Goal: Task Accomplishment & Management: Use online tool/utility

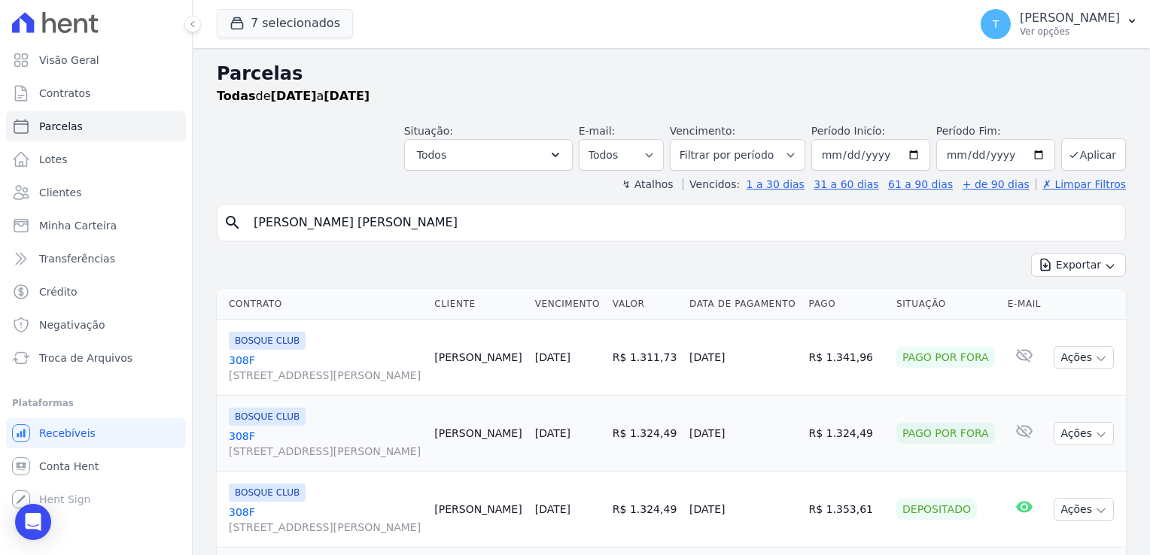
select select
drag, startPoint x: 472, startPoint y: 224, endPoint x: 211, endPoint y: 227, distance: 261.1
click at [211, 227] on div "Parcelas Todas de [DATE] a [DATE] Situação: Agendado Em Aberto Pago Processando…" at bounding box center [671, 397] width 957 height 698
paste input "[PERSON_NAME]"
type input "[PERSON_NAME]"
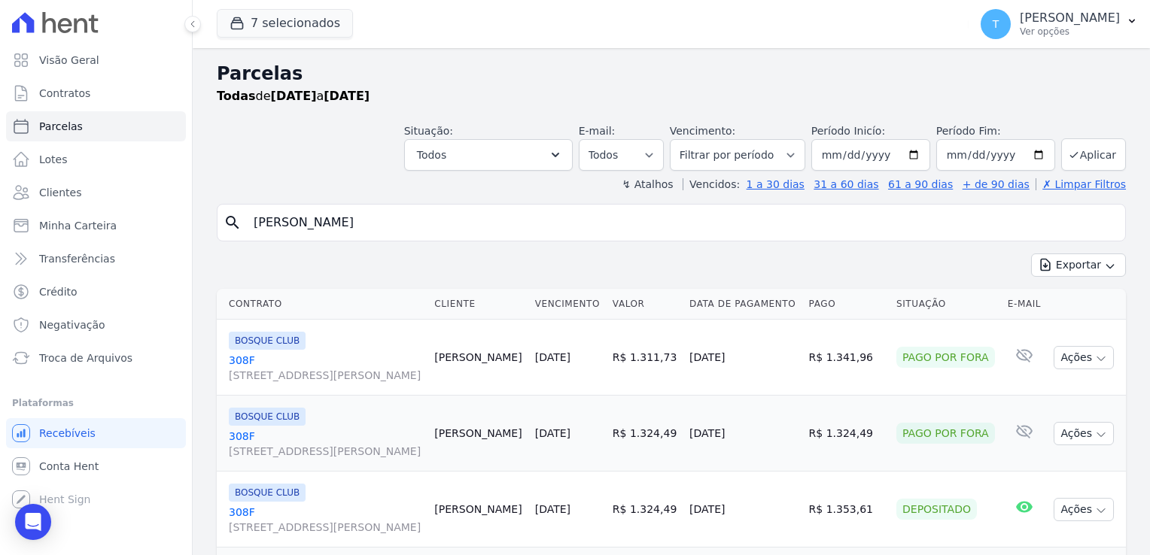
click at [474, 228] on input "[PERSON_NAME]" at bounding box center [682, 223] width 874 height 30
select select
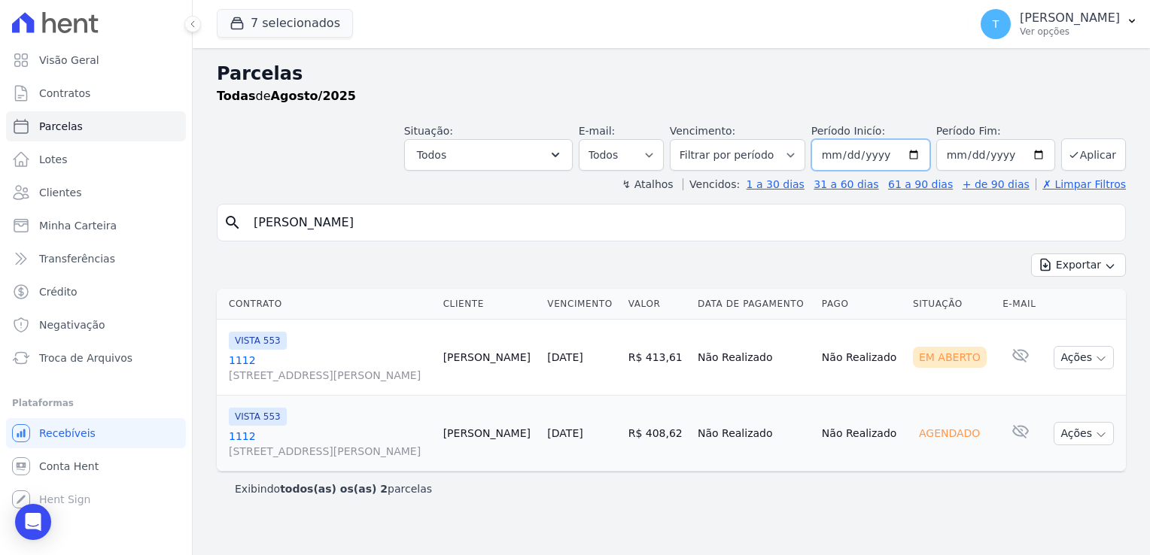
click at [929, 155] on input "[DATE]" at bounding box center [870, 155] width 119 height 32
type input "2025-07-01"
click at [1080, 154] on icon "submit" at bounding box center [1074, 155] width 12 height 12
select select
click at [921, 157] on input "[DATE]" at bounding box center [870, 155] width 119 height 32
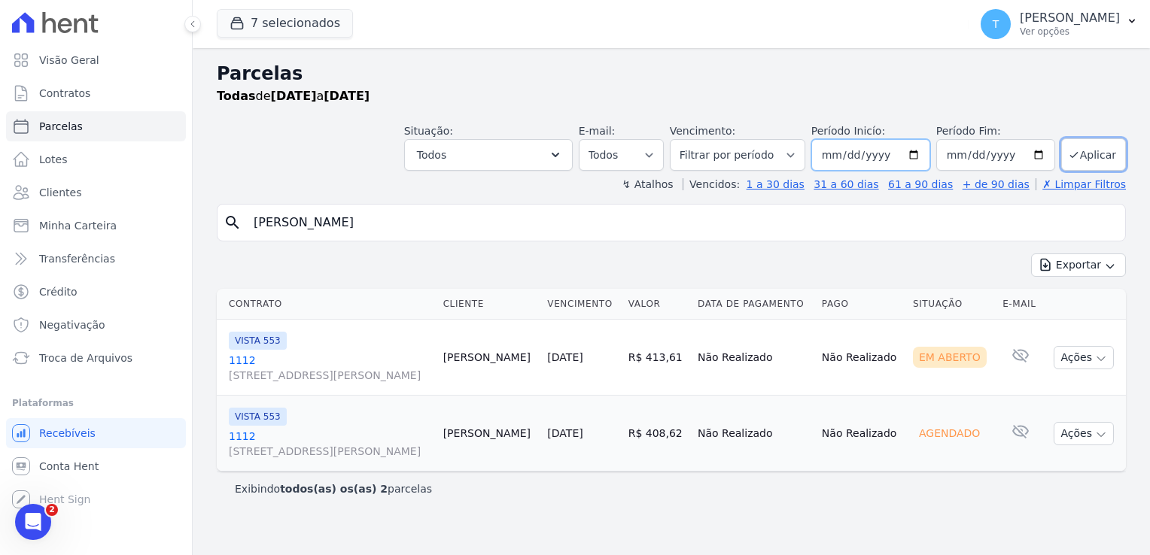
type input "2025-06-01"
click at [1103, 158] on button "Aplicar" at bounding box center [1093, 154] width 65 height 32
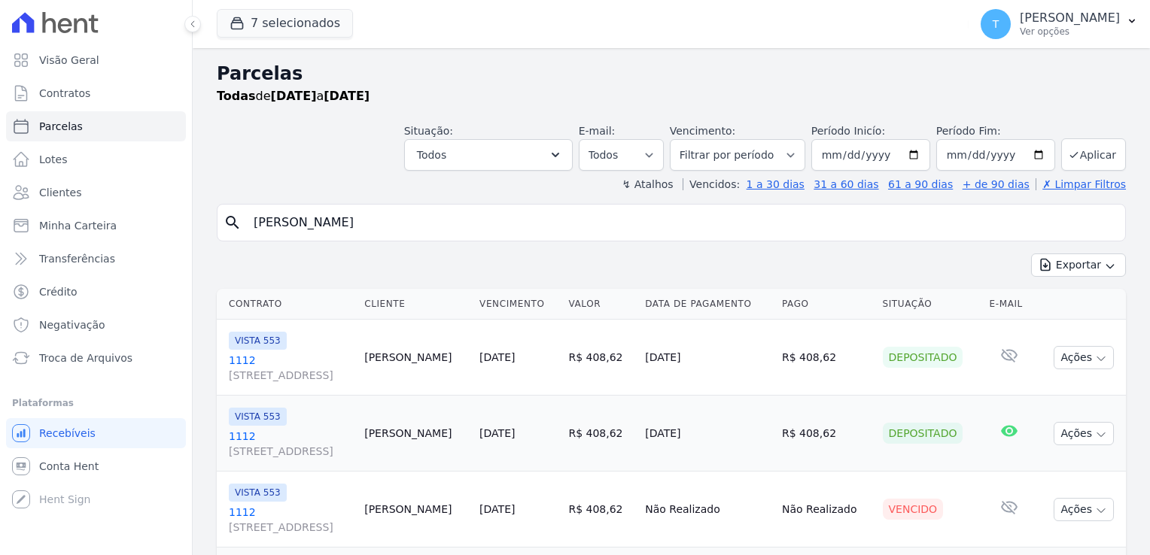
select select
click at [16, 520] on div "Abertura do Messenger da Intercom" at bounding box center [31, 520] width 50 height 50
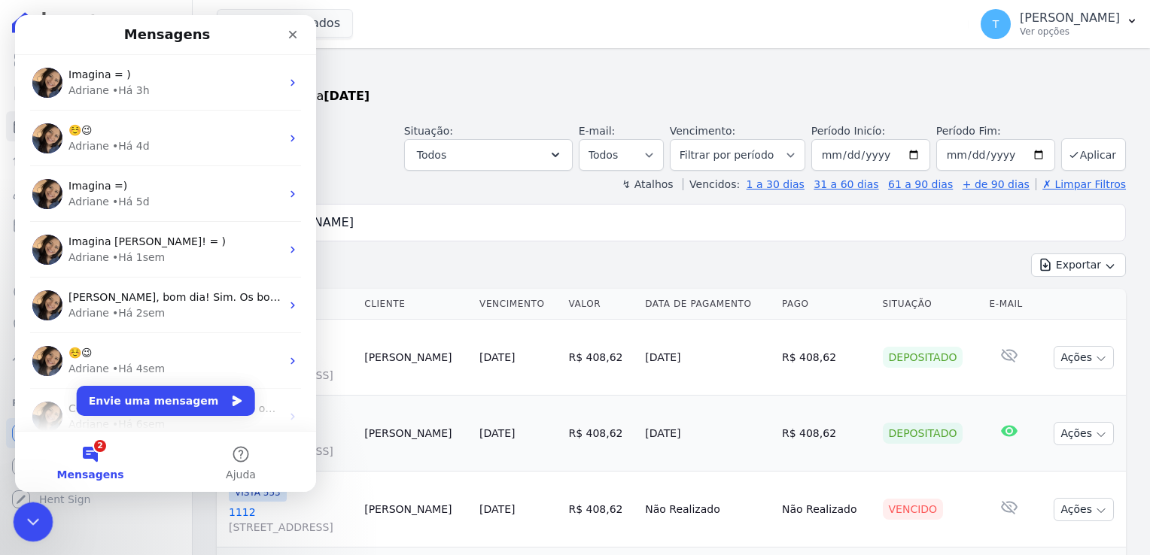
click at [18, 520] on div "Encerramento do Messenger da Intercom" at bounding box center [31, 520] width 36 height 36
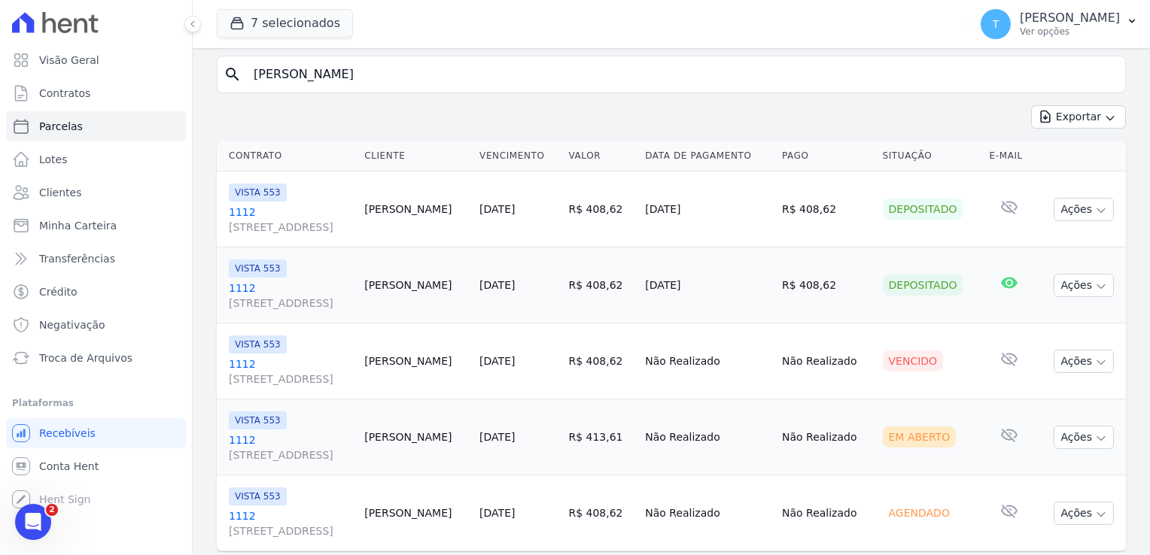
scroll to position [188, 0]
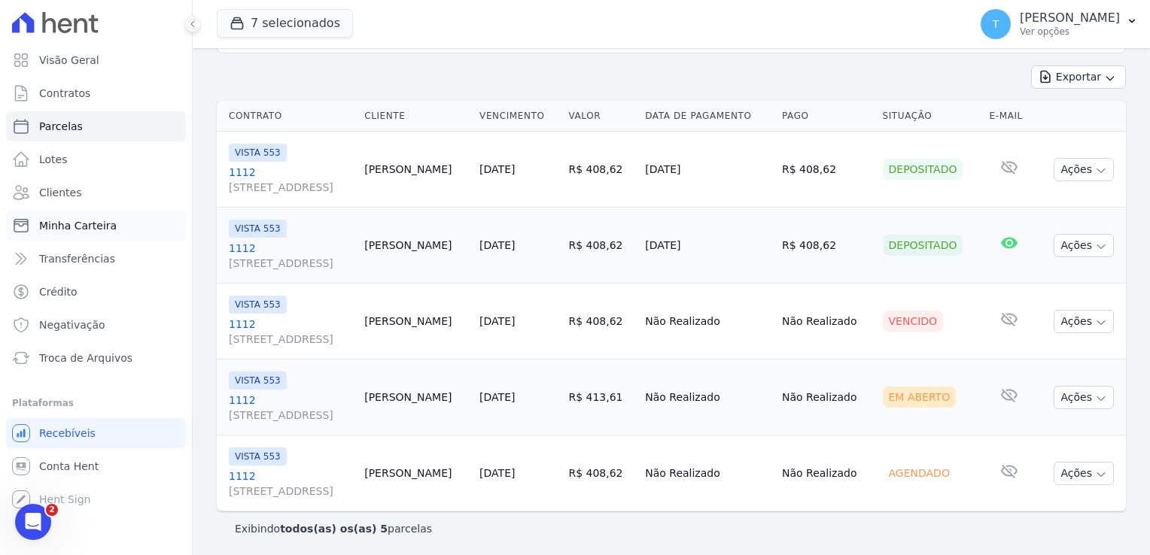
click at [93, 230] on span "Minha Carteira" at bounding box center [78, 225] width 78 height 15
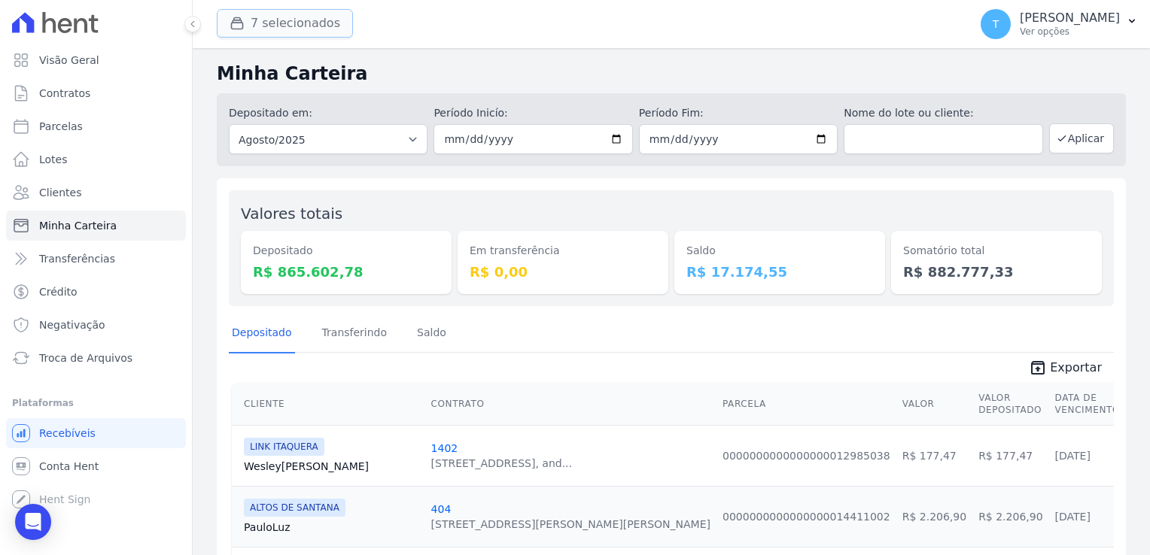
click at [324, 25] on button "7 selecionados" at bounding box center [285, 23] width 136 height 29
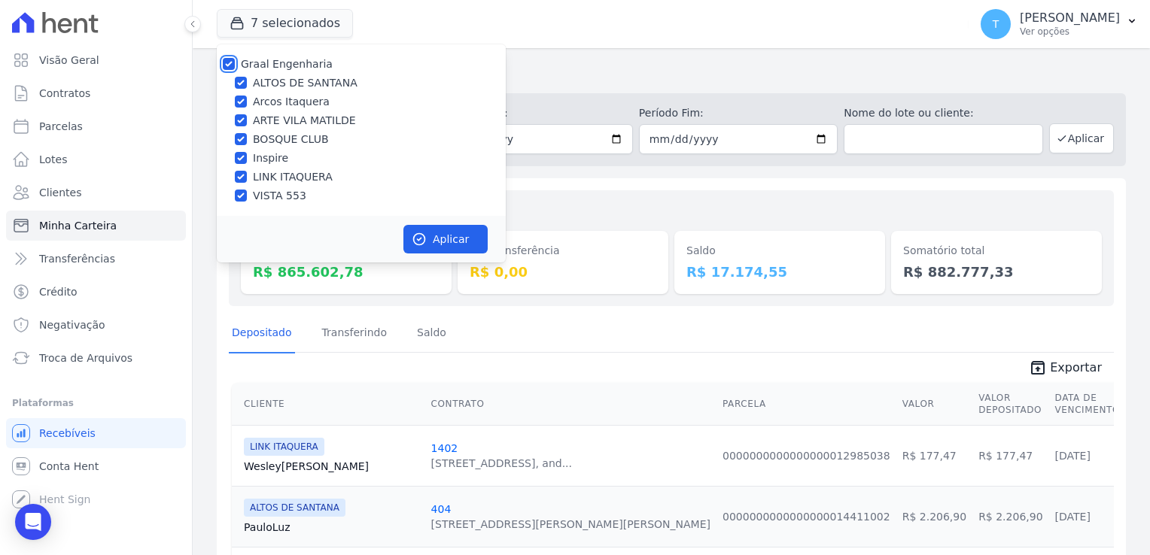
click at [226, 65] on input "Graal Engenharia" at bounding box center [229, 64] width 12 height 12
checkbox input "false"
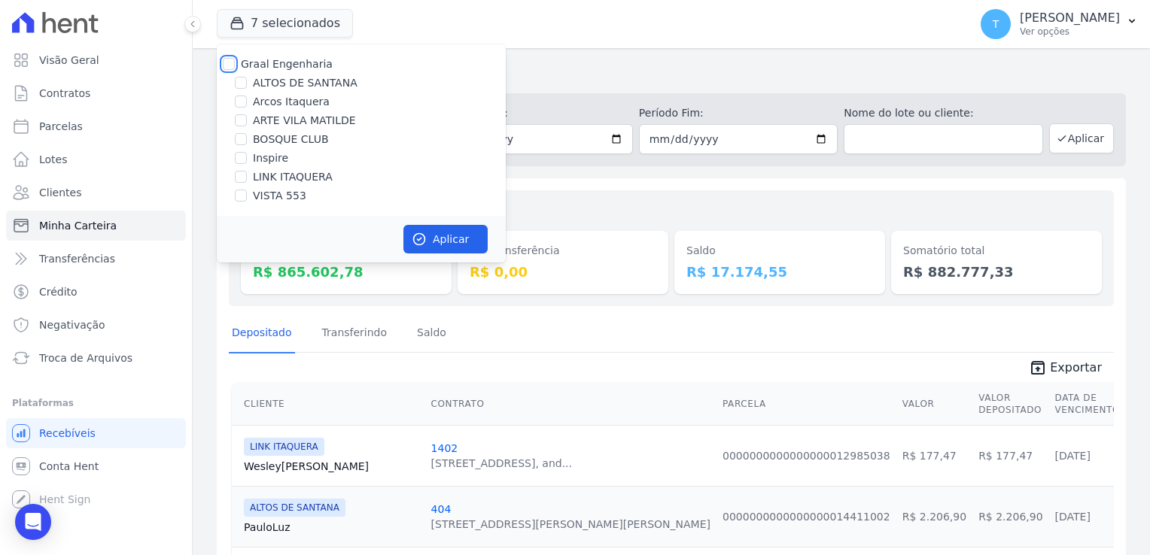
checkbox input "false"
drag, startPoint x: 242, startPoint y: 195, endPoint x: 251, endPoint y: 202, distance: 11.8
click at [242, 196] on input "VISTA 553" at bounding box center [241, 196] width 12 height 12
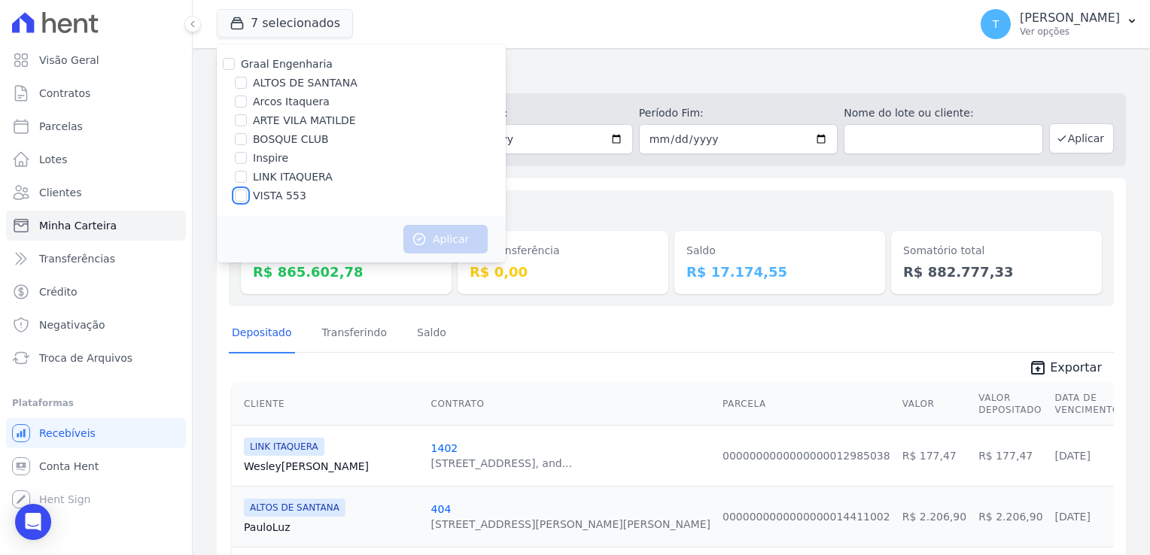
checkbox input "true"
click at [440, 246] on button "Aplicar" at bounding box center [445, 239] width 84 height 29
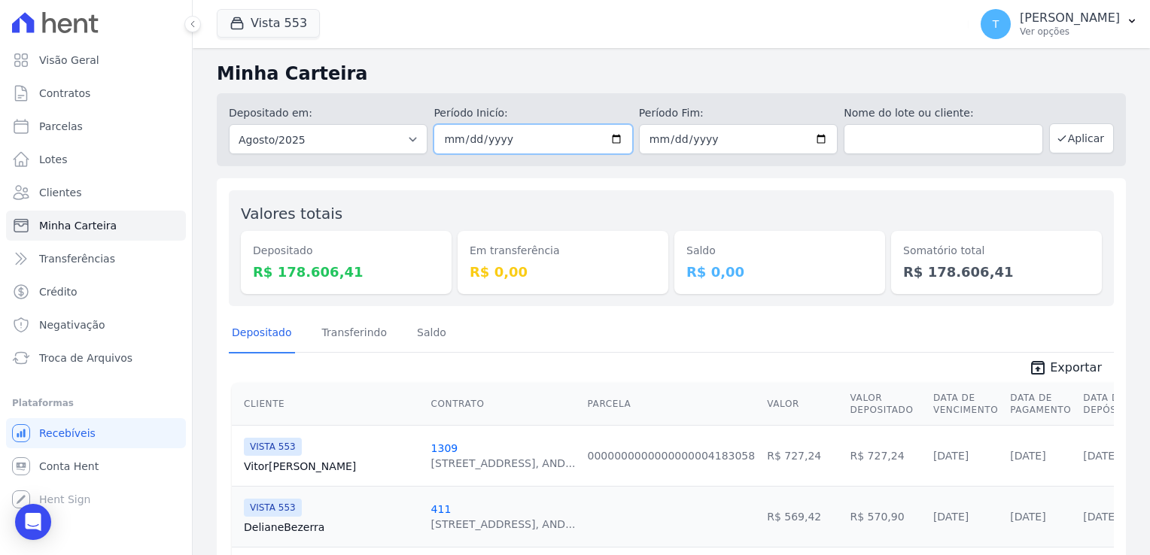
click at [615, 140] on input "[DATE]" at bounding box center [532, 139] width 199 height 30
type input "2025-07-01"
click at [868, 140] on input "text" at bounding box center [943, 139] width 199 height 30
paste input "[PERSON_NAME]"
type input "[PERSON_NAME]"
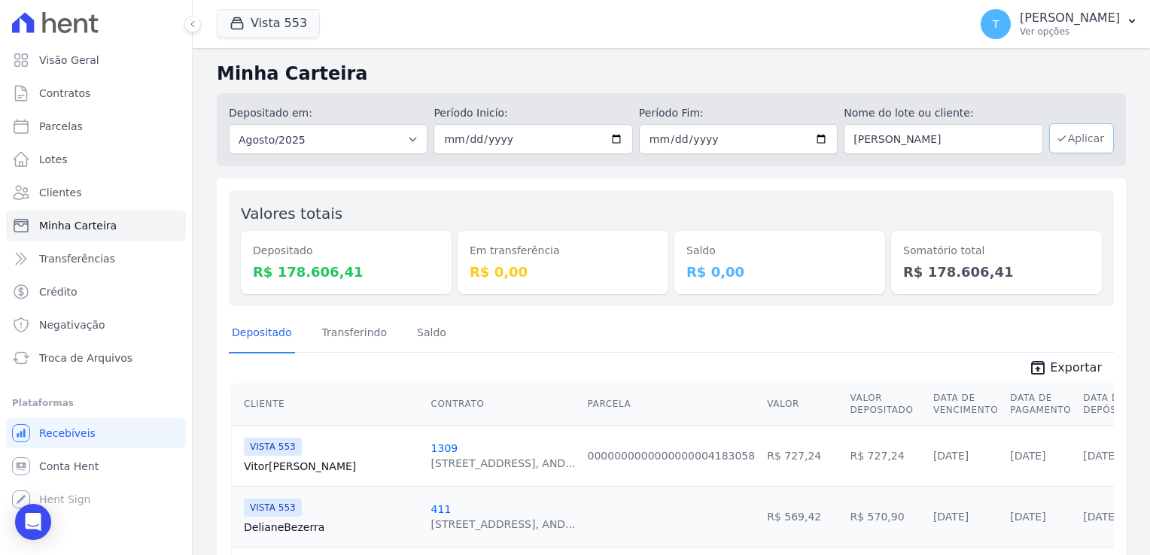
click at [1065, 137] on button "Aplicar" at bounding box center [1081, 138] width 65 height 30
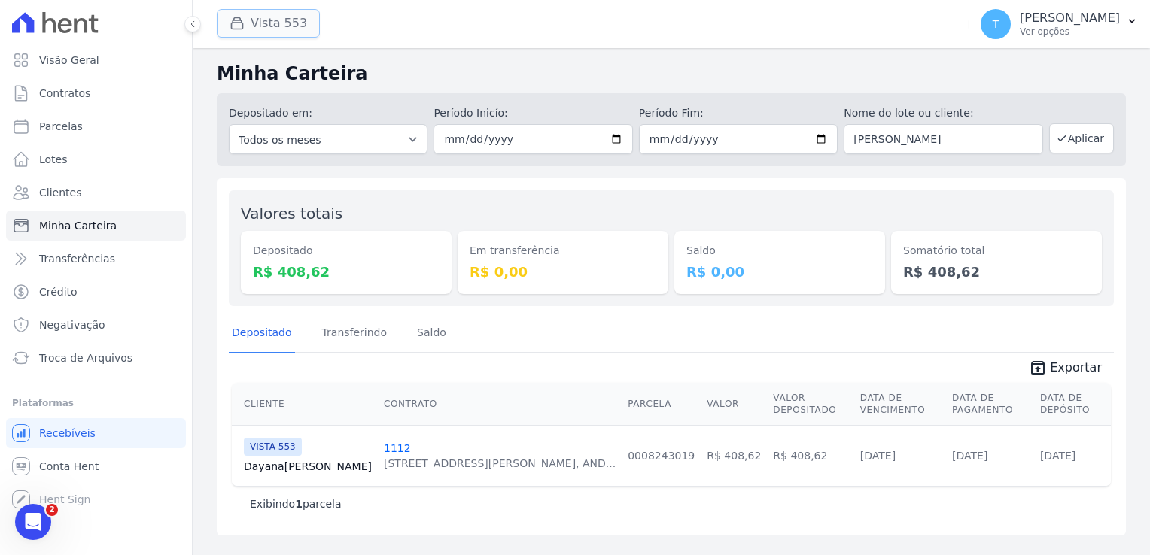
click at [264, 25] on button "Vista 553" at bounding box center [268, 23] width 103 height 29
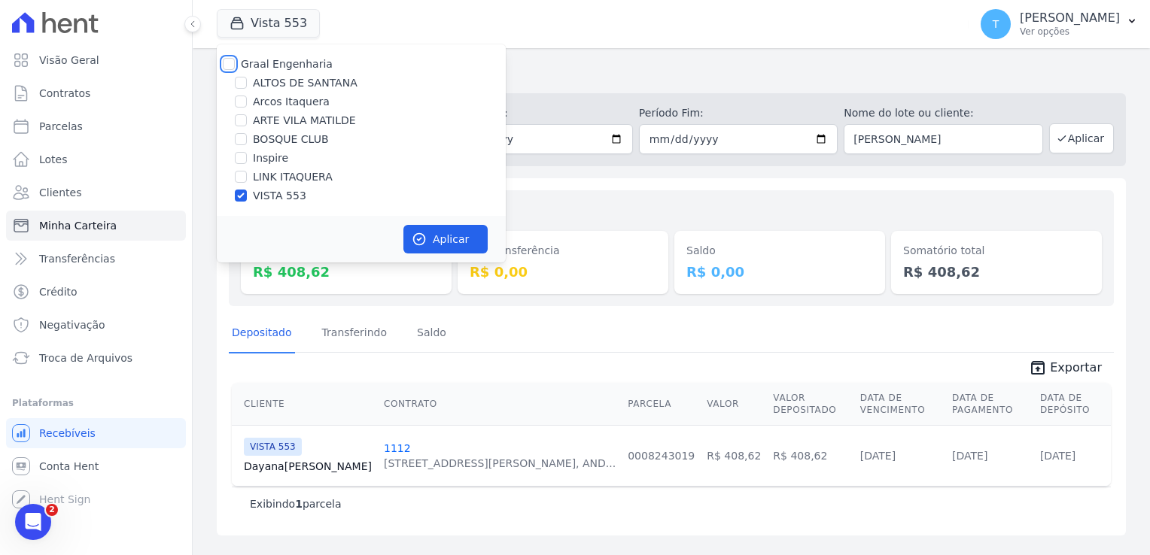
click at [230, 64] on input "Graal Engenharia" at bounding box center [229, 64] width 12 height 12
checkbox input "true"
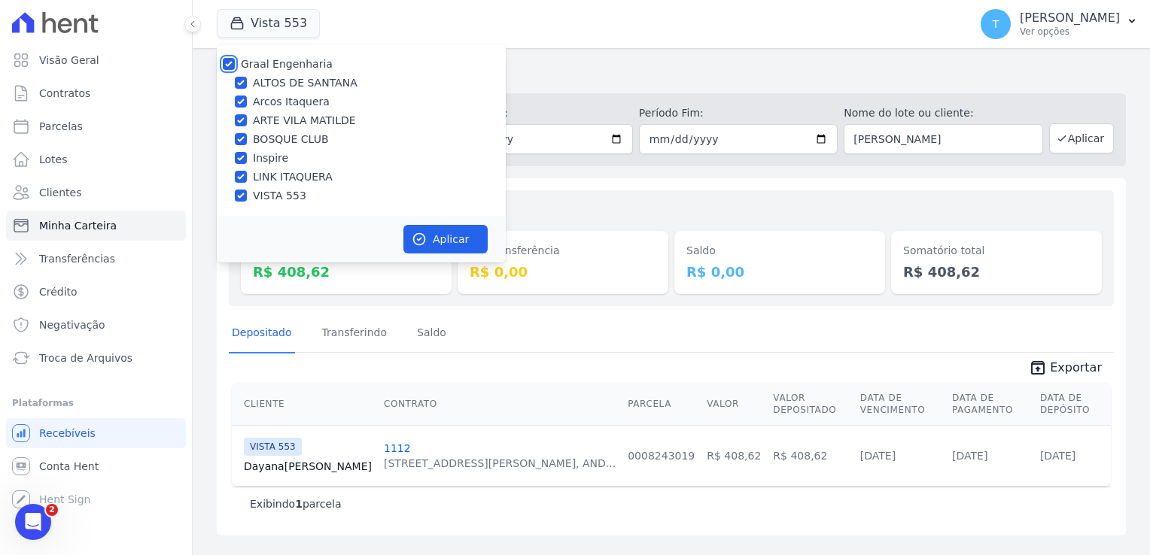
checkbox input "true"
click at [438, 236] on button "Aplicar" at bounding box center [445, 239] width 84 height 29
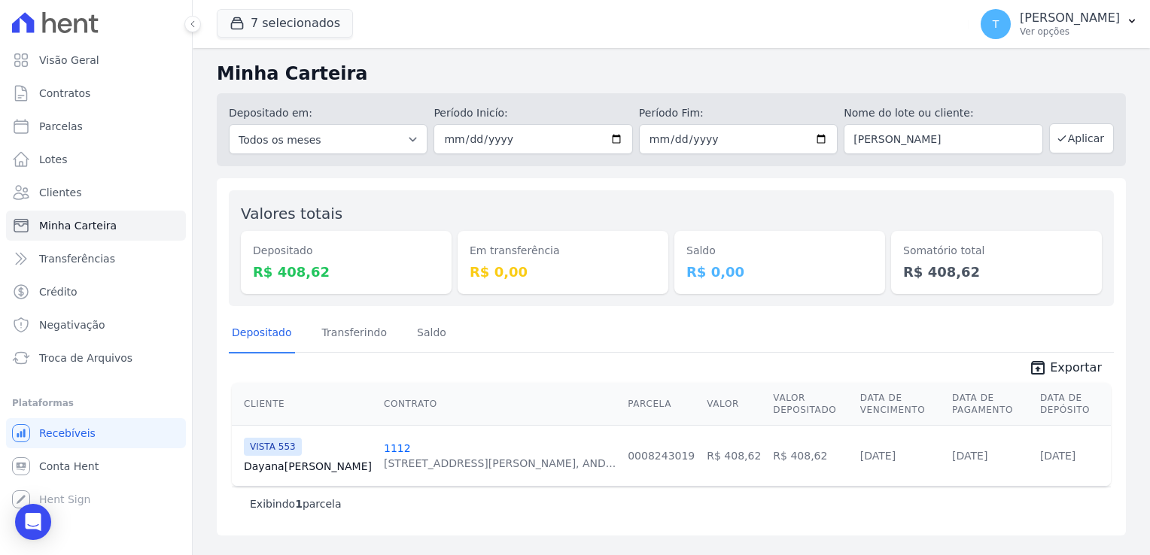
click at [694, 312] on div "Valores totais Depositado R$ 408,62 Em transferência R$ 0,00 Saldo R$ 0,00 Soma…" at bounding box center [671, 356] width 909 height 357
click at [75, 129] on span "Parcelas" at bounding box center [61, 126] width 44 height 15
select select
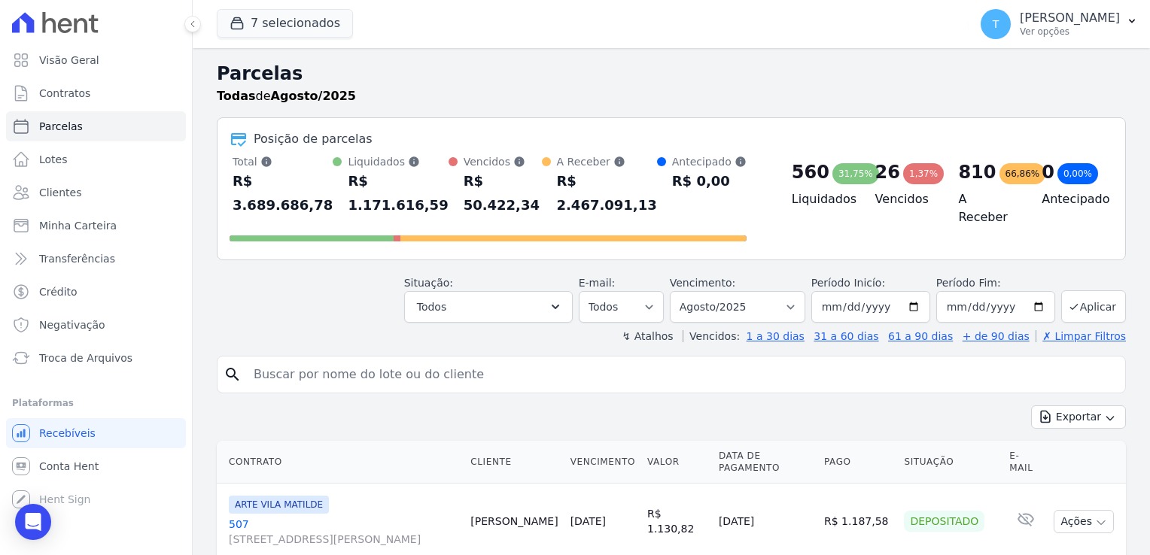
click at [436, 360] on input "search" at bounding box center [682, 375] width 874 height 30
paste input "[PERSON_NAME]"
type input "[PERSON_NAME]"
click at [1038, 360] on input "[PERSON_NAME]" at bounding box center [682, 375] width 874 height 30
select select
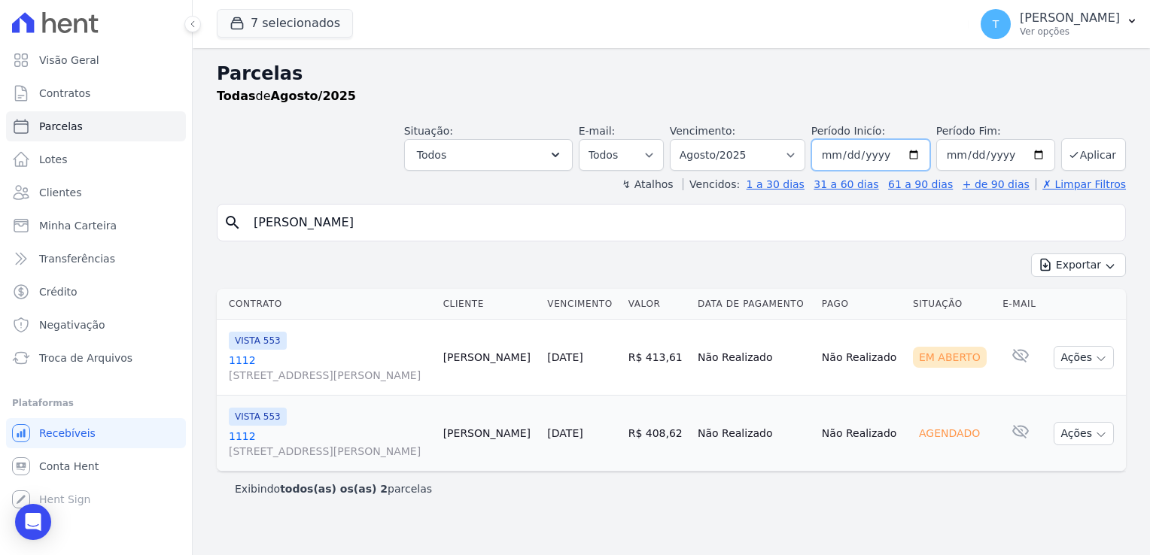
click at [926, 155] on input "[DATE]" at bounding box center [870, 155] width 119 height 32
type input "[DATE]"
click at [1095, 147] on button "Aplicar" at bounding box center [1093, 154] width 65 height 32
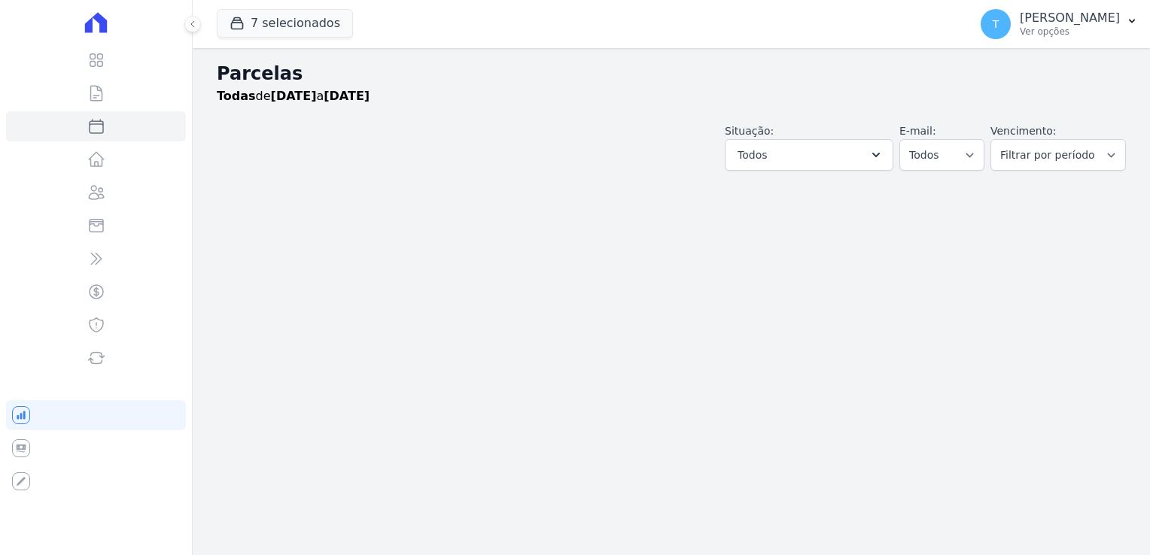
select select
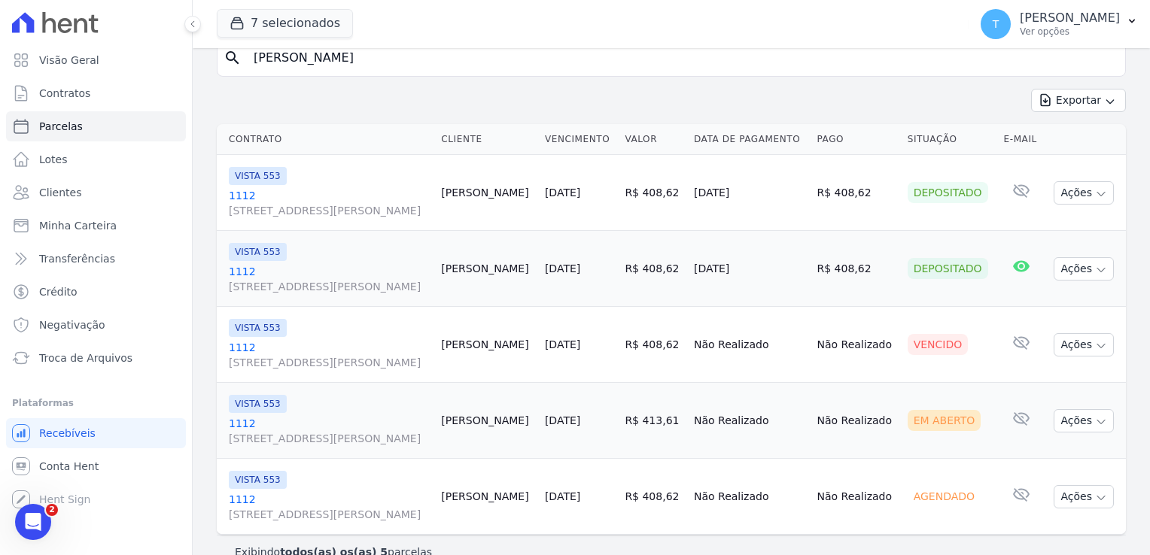
scroll to position [188, 0]
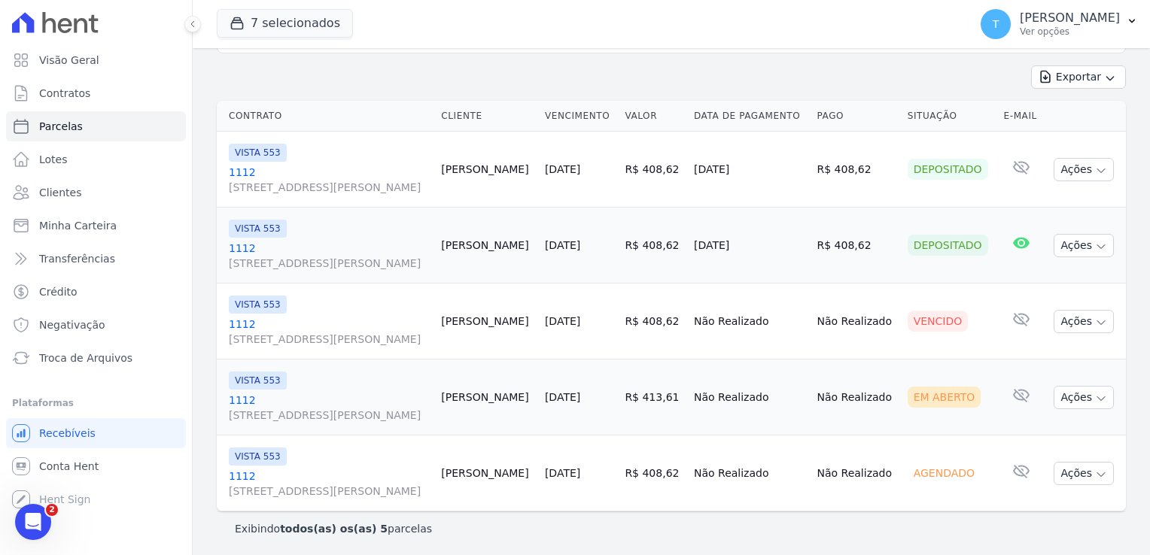
click at [254, 263] on span "[STREET_ADDRESS][PERSON_NAME]" at bounding box center [329, 263] width 200 height 15
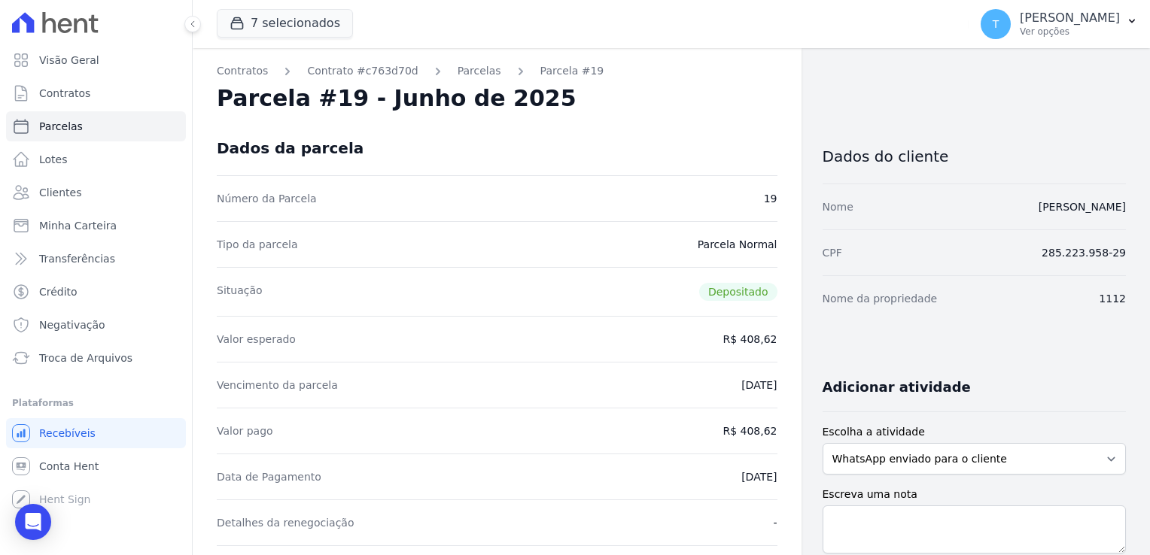
select select
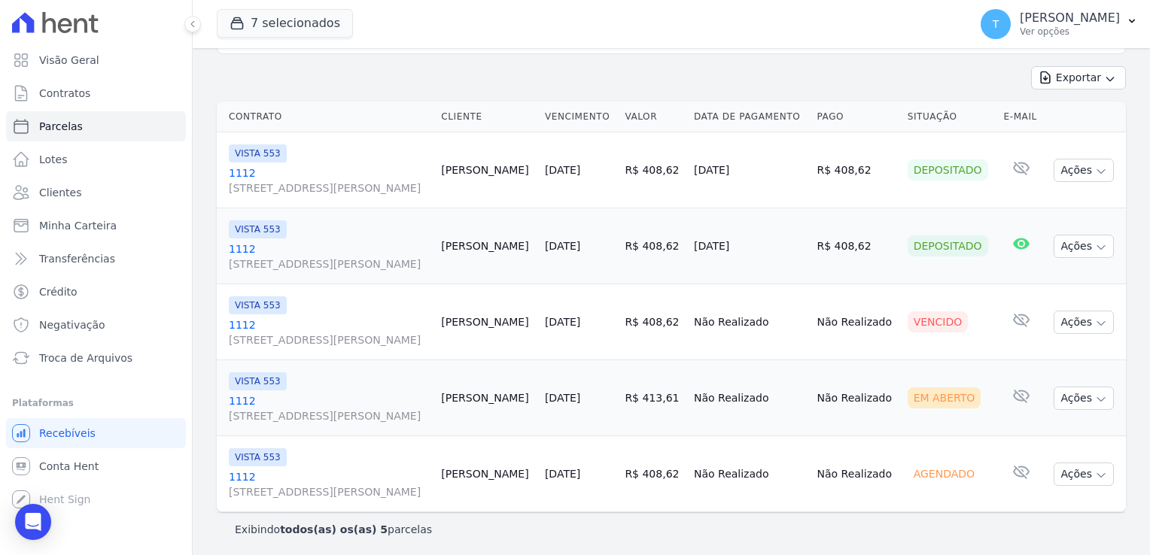
scroll to position [188, 0]
click at [266, 263] on span "[STREET_ADDRESS][PERSON_NAME]" at bounding box center [329, 263] width 200 height 15
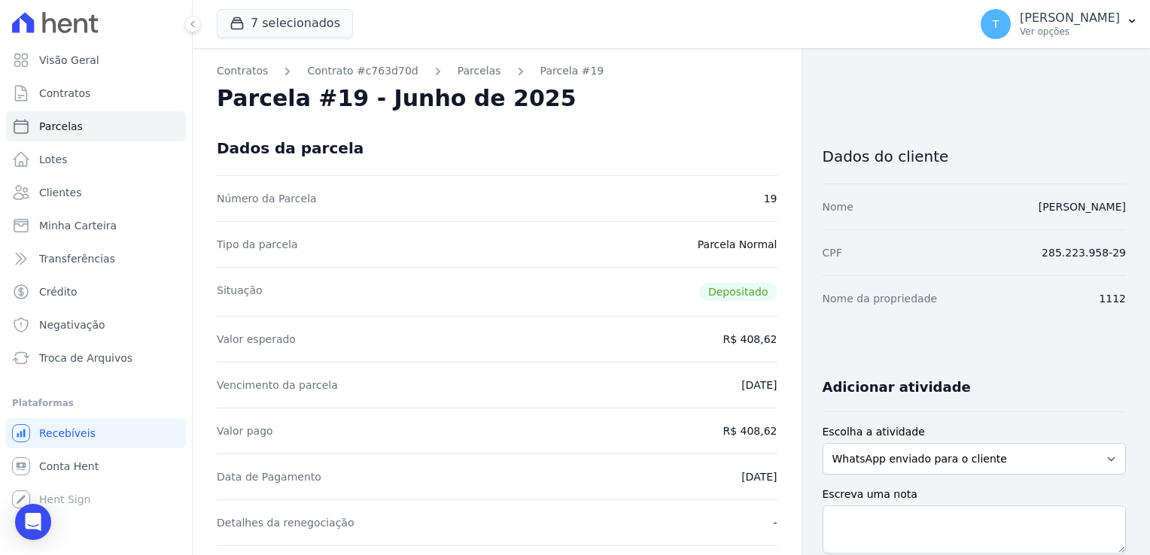
select select
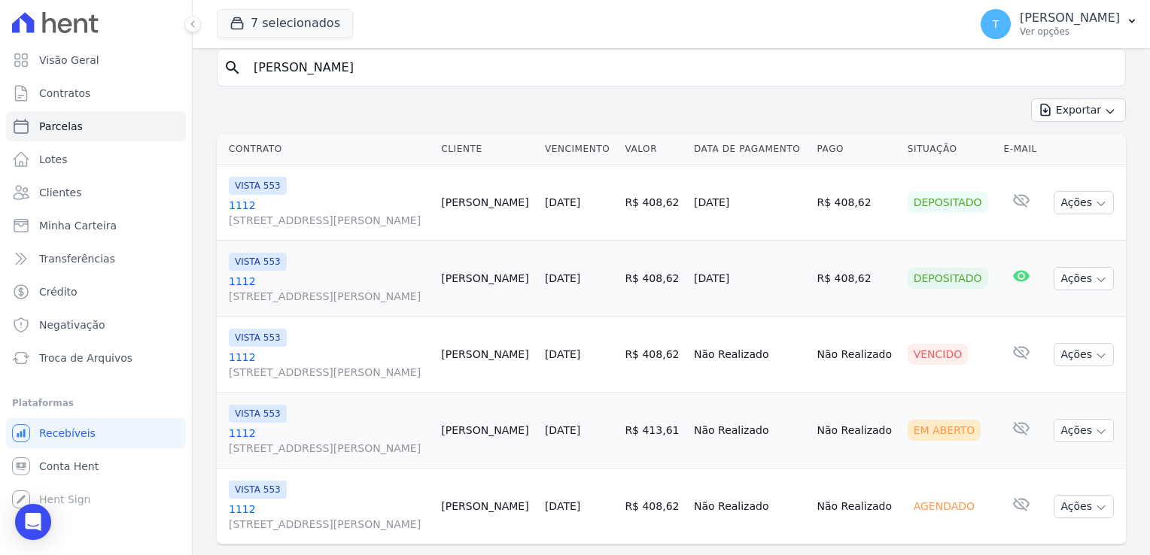
scroll to position [188, 0]
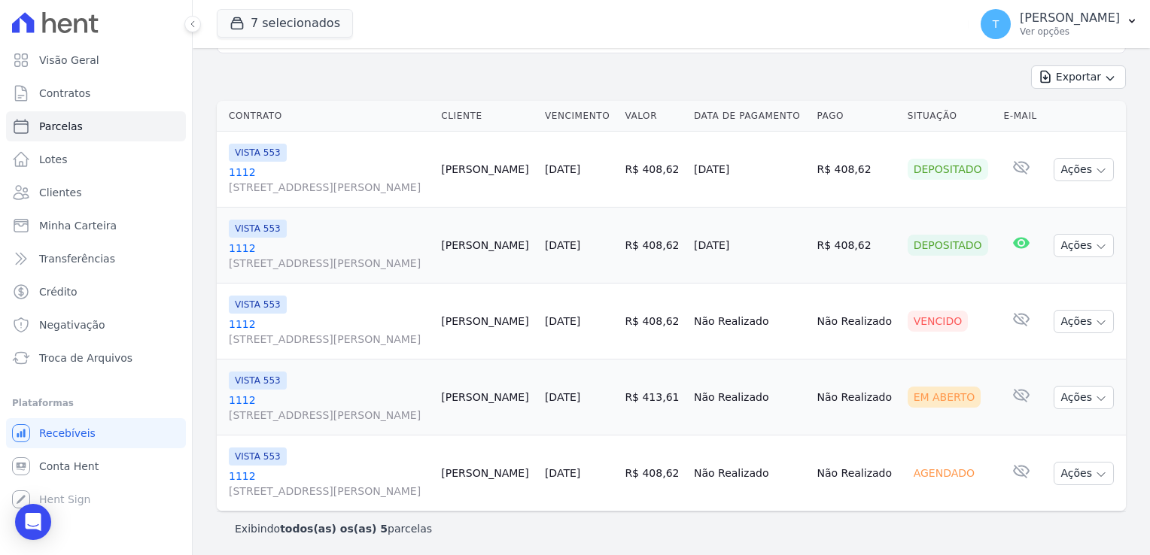
click at [251, 304] on span "VISTA 553" at bounding box center [258, 305] width 58 height 18
click at [233, 341] on span "[STREET_ADDRESS][PERSON_NAME]" at bounding box center [329, 339] width 200 height 15
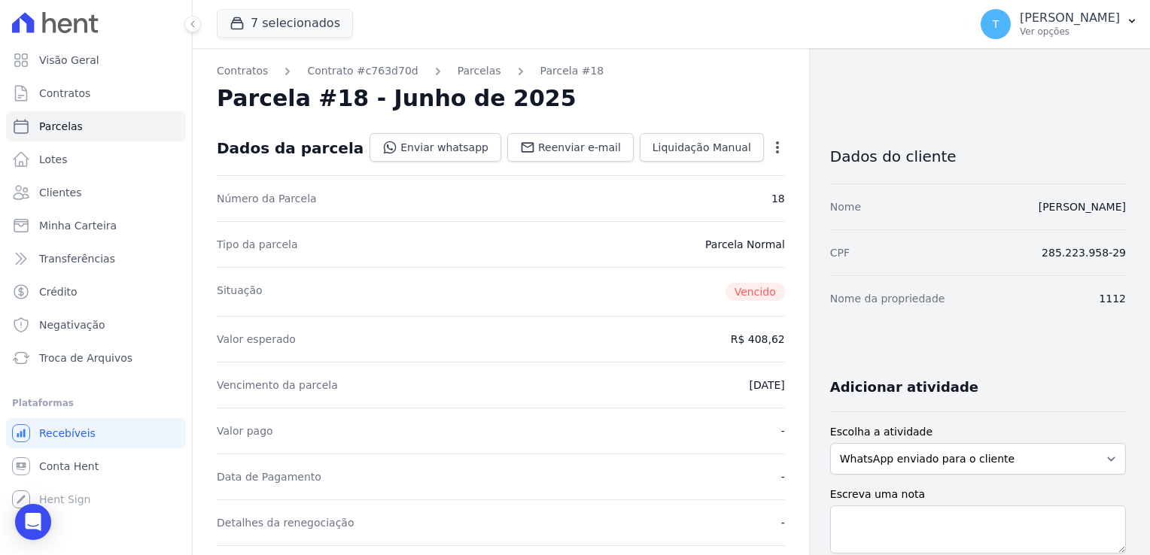
select select
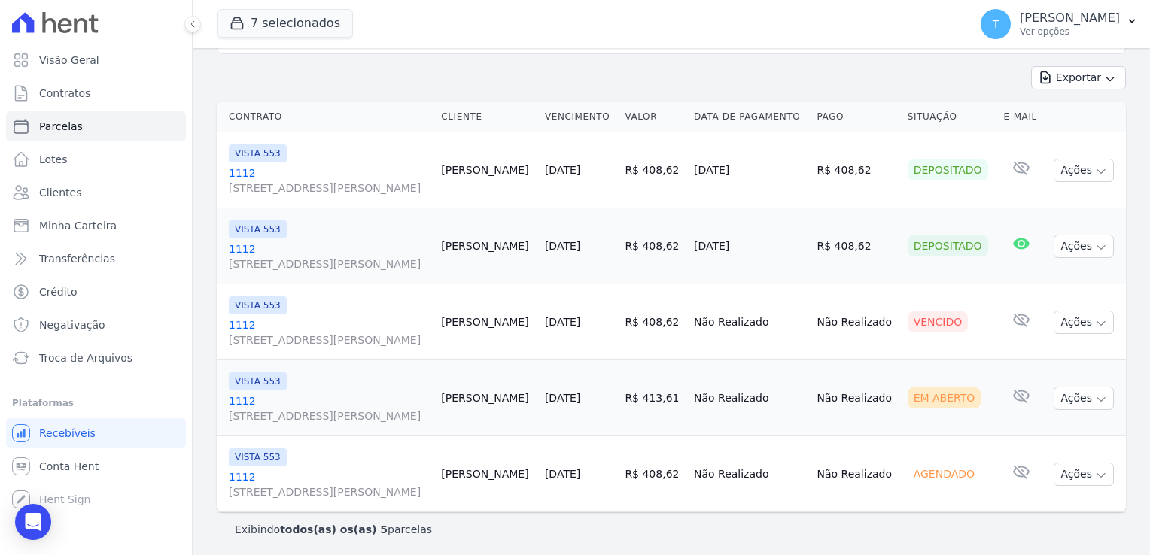
scroll to position [188, 0]
click at [238, 175] on link "1112 [STREET_ADDRESS][PERSON_NAME]" at bounding box center [329, 180] width 200 height 30
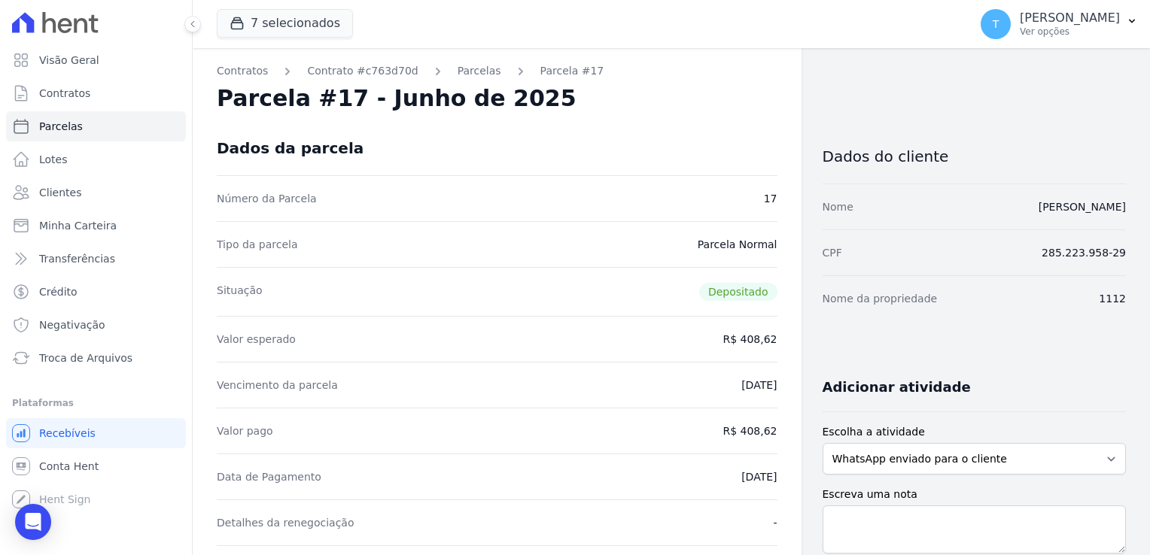
select select
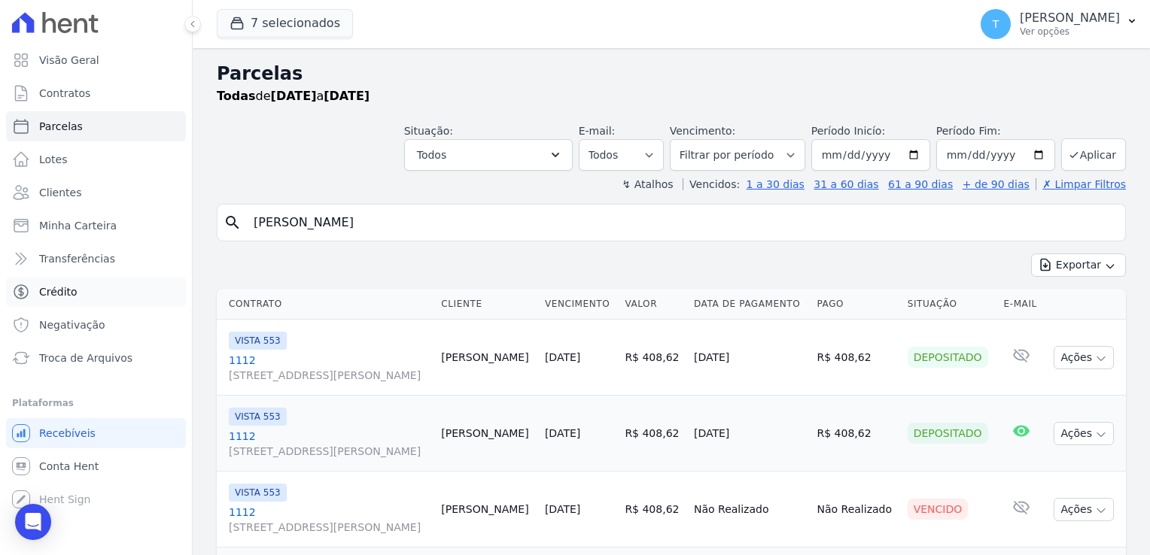
click at [90, 280] on link "Crédito" at bounding box center [96, 292] width 180 height 30
click at [90, 269] on link "Transferências" at bounding box center [96, 259] width 180 height 30
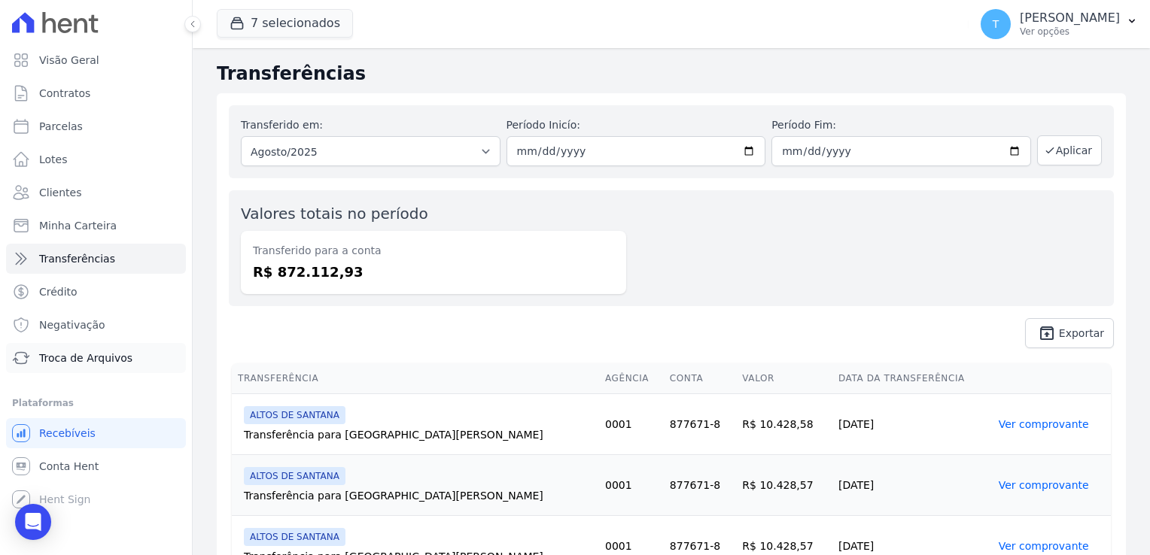
click at [79, 354] on span "Troca de Arquivos" at bounding box center [85, 358] width 93 height 15
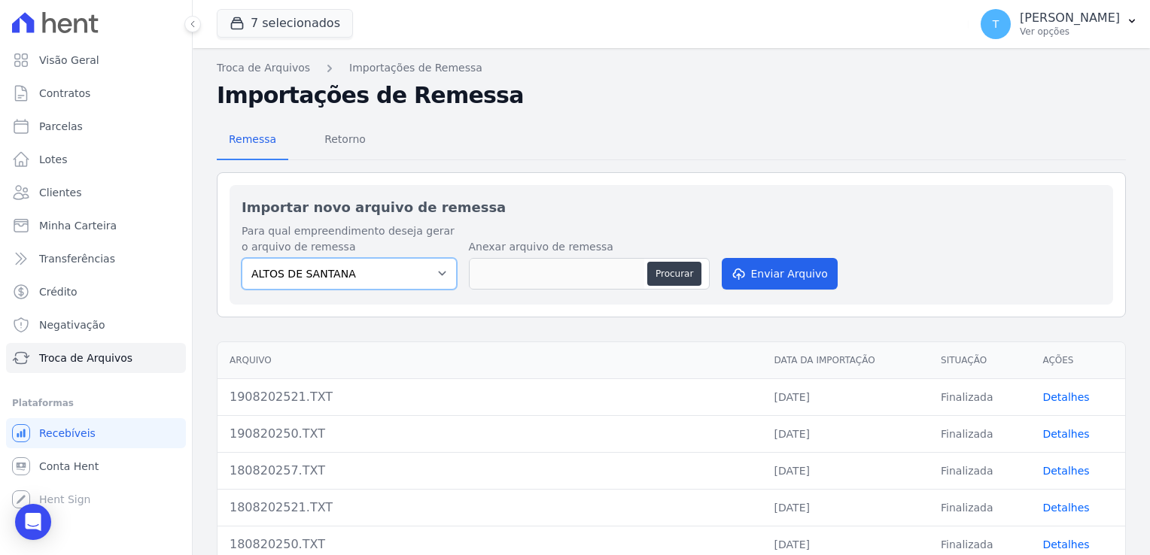
click at [437, 281] on select "ALTOS DE [PERSON_NAME] Itaquera ARTE VILA [PERSON_NAME] CLUB Inspire LINK [GEOG…" at bounding box center [349, 274] width 215 height 32
select select "798d34ef-1a76-4a01-aecd-278a2202ade3"
click at [242, 258] on select "ALTOS DE [PERSON_NAME] Itaquera ARTE VILA [PERSON_NAME] CLUB Inspire LINK [GEOG…" at bounding box center [349, 274] width 215 height 32
click at [665, 275] on button "Procurar" at bounding box center [674, 274] width 54 height 24
type input "190820257.TXT"
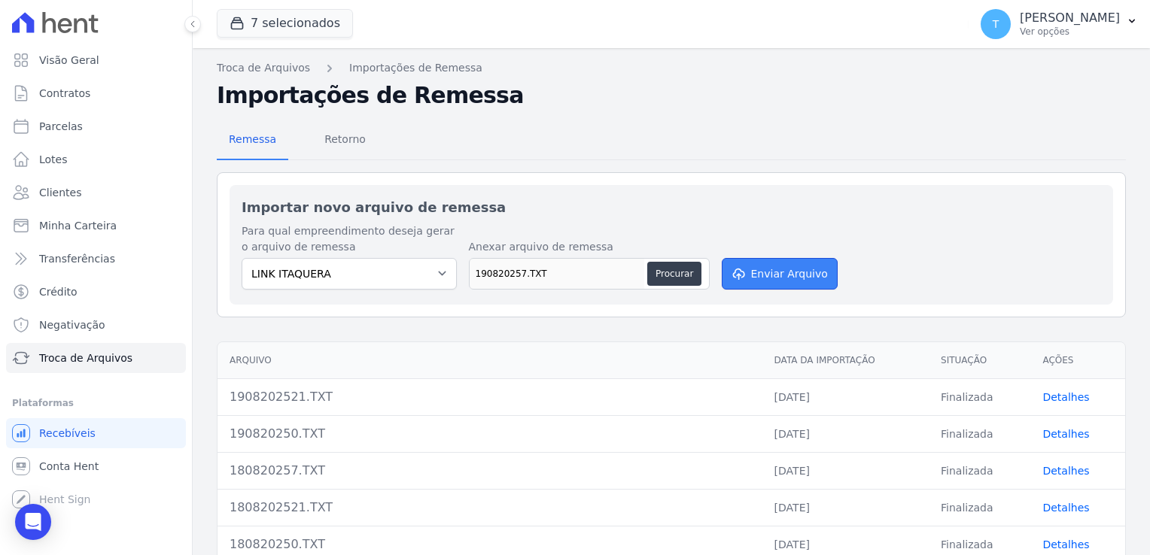
click at [776, 272] on button "Enviar Arquivo" at bounding box center [780, 274] width 116 height 32
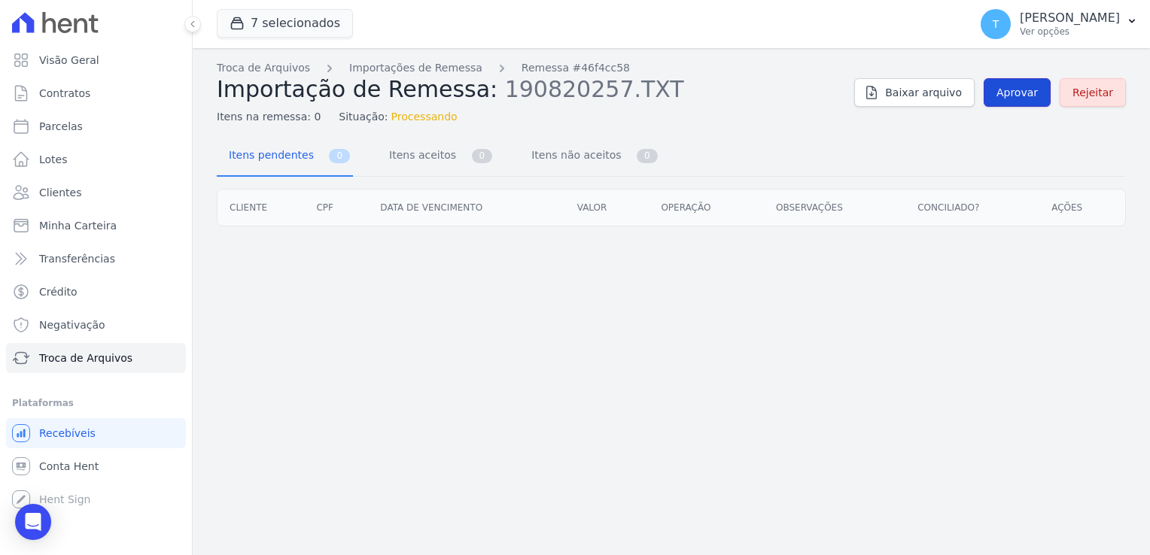
click at [1010, 93] on span "Aprovar" at bounding box center [1016, 92] width 41 height 15
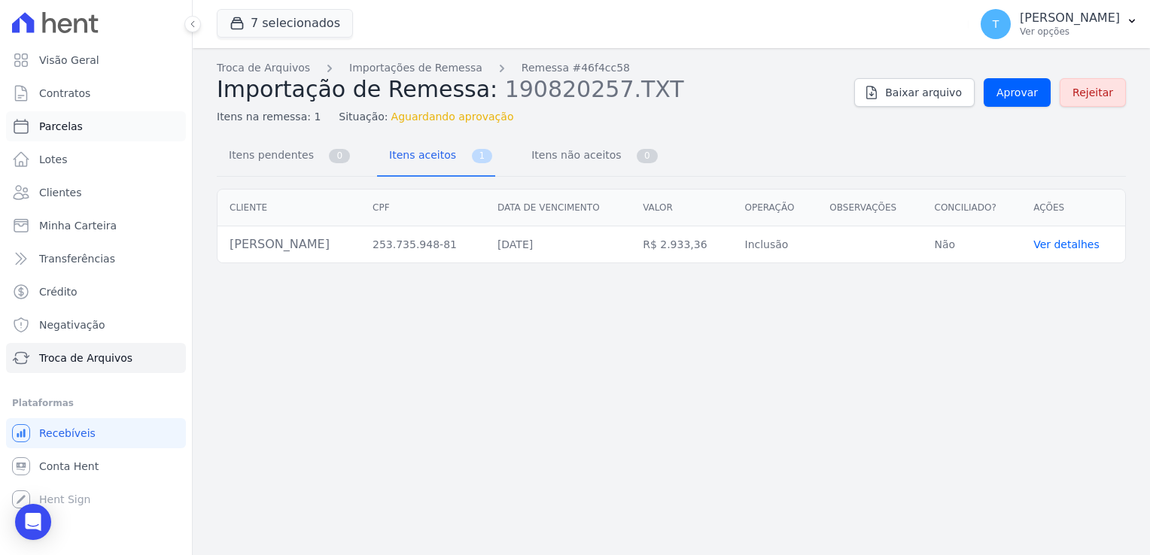
click at [104, 121] on link "Parcelas" at bounding box center [96, 126] width 180 height 30
select select
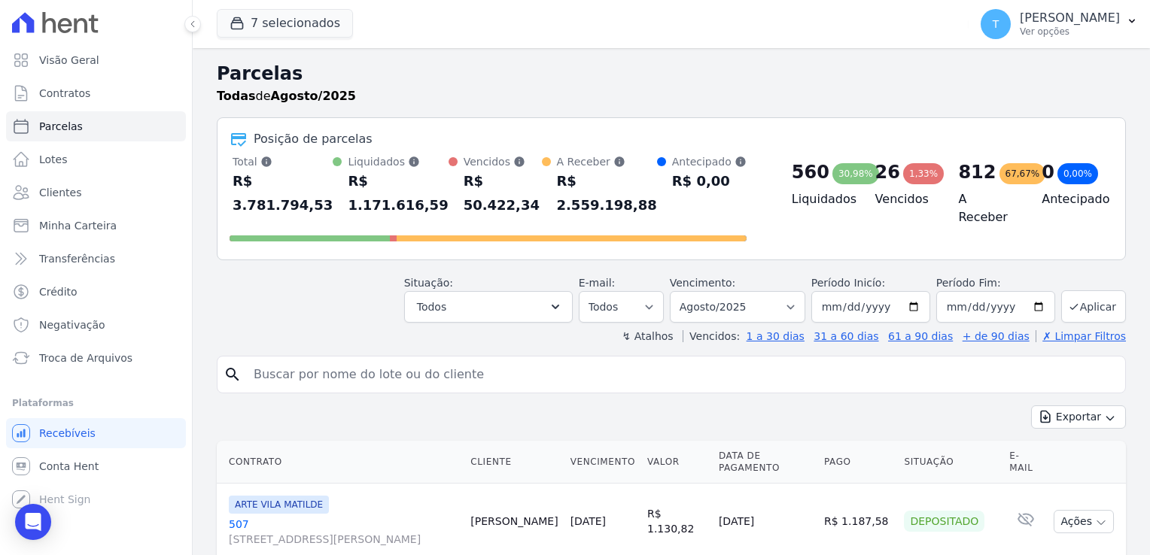
click at [275, 360] on input "search" at bounding box center [682, 375] width 874 height 30
paste input "[PERSON_NAME]"
type input "[PERSON_NAME]"
click at [505, 360] on input "[PERSON_NAME]" at bounding box center [682, 375] width 874 height 30
select select
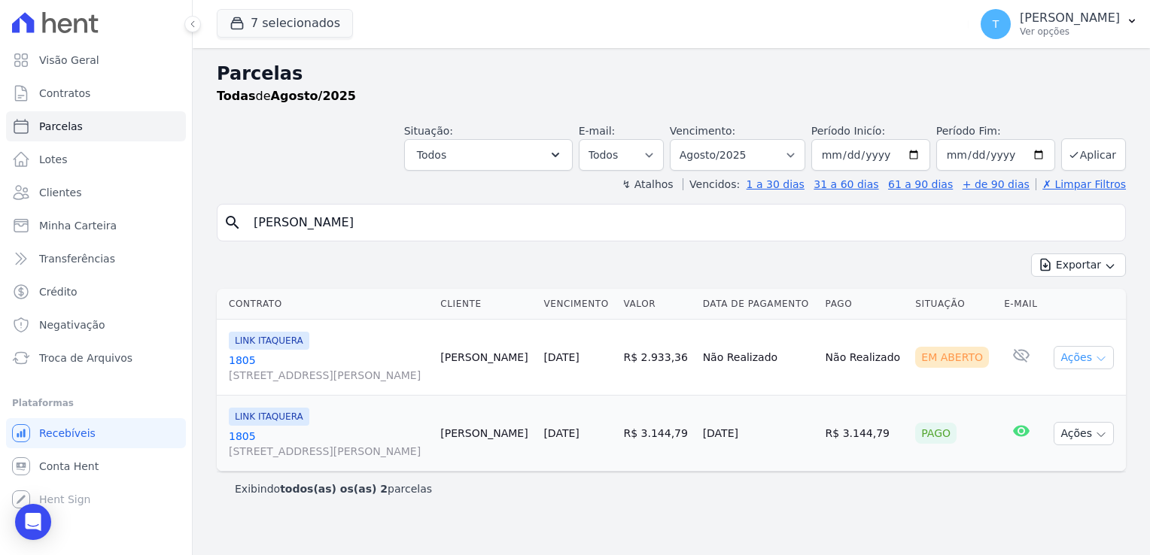
click at [1098, 364] on button "Ações" at bounding box center [1083, 357] width 60 height 23
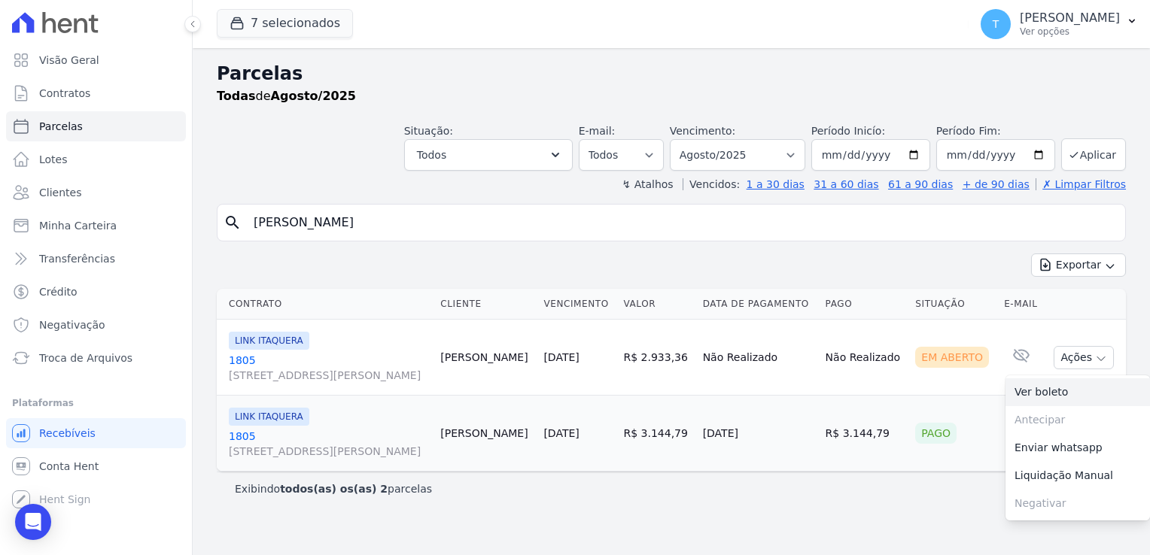
click at [1058, 396] on link "Ver boleto" at bounding box center [1077, 393] width 144 height 28
